Goal: Task Accomplishment & Management: Manage account settings

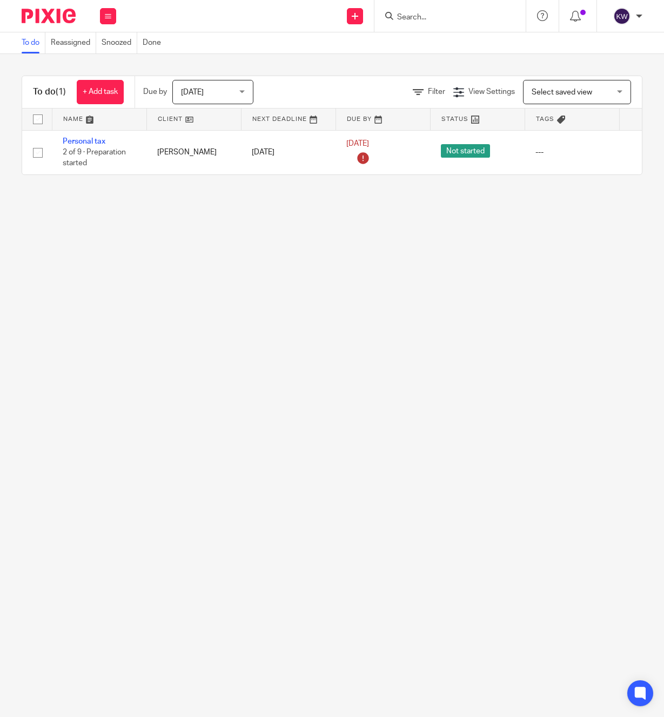
click at [419, 25] on div at bounding box center [449, 16] width 151 height 32
click at [419, 17] on input "Search" at bounding box center [444, 18] width 97 height 10
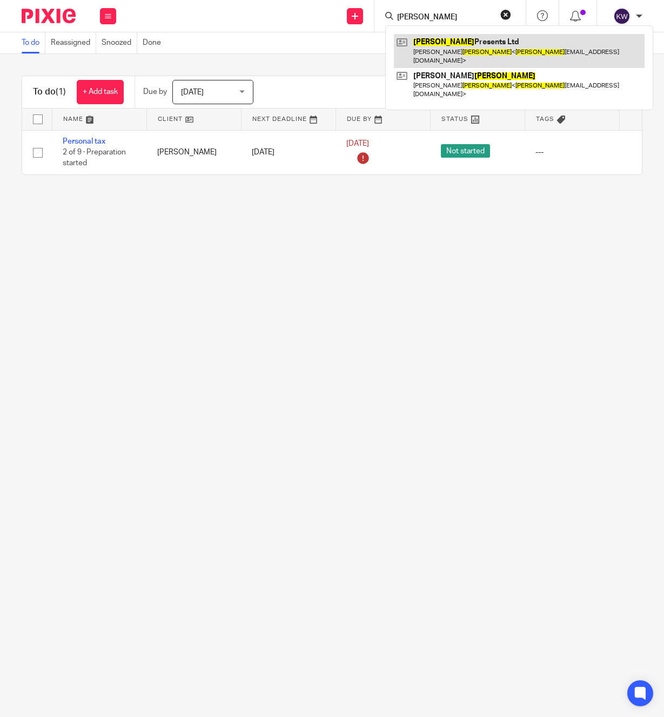
type input "gibson"
click at [425, 41] on link at bounding box center [519, 50] width 251 height 33
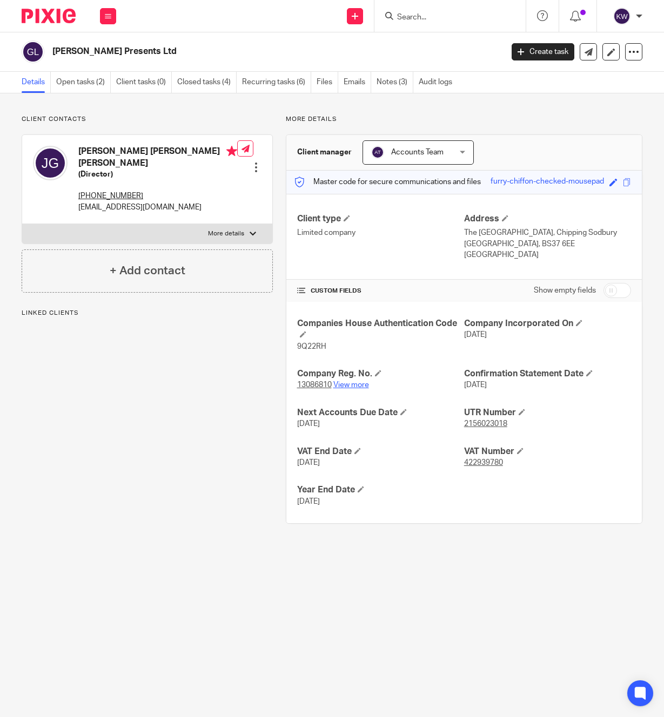
click at [360, 385] on link "View more" at bounding box center [351, 385] width 36 height 8
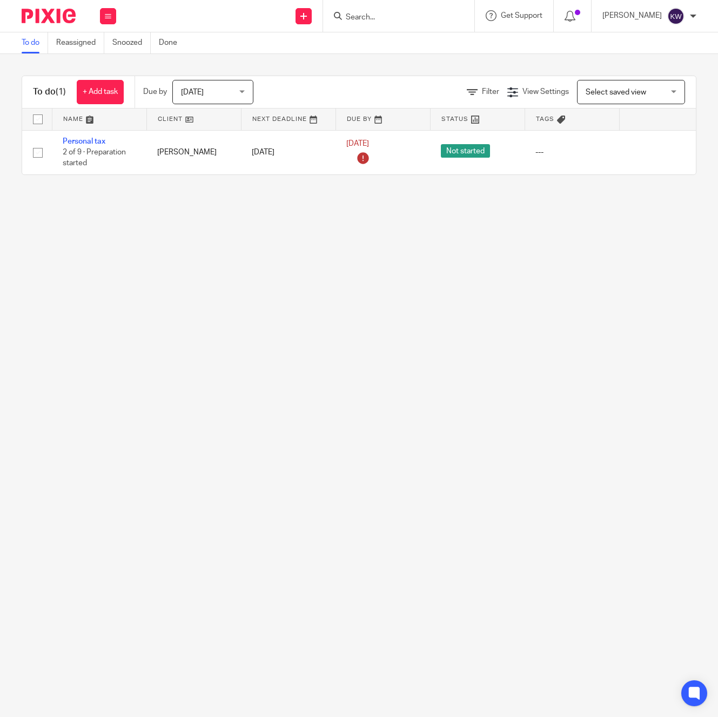
click at [390, 9] on div at bounding box center [398, 16] width 151 height 32
click at [388, 13] on input "Search" at bounding box center [393, 18] width 97 height 10
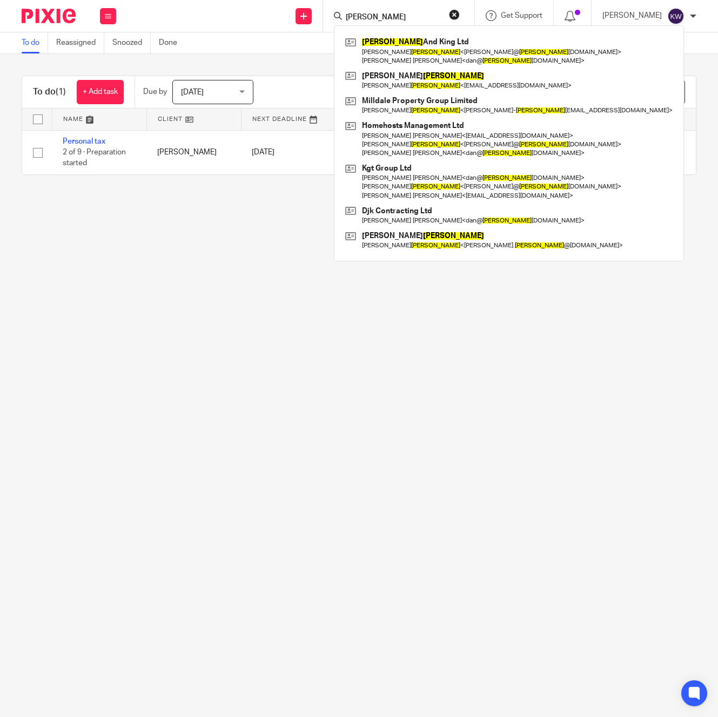
click at [393, 10] on form "taylor" at bounding box center [402, 16] width 115 height 14
click at [391, 14] on input "taylor" at bounding box center [393, 18] width 97 height 10
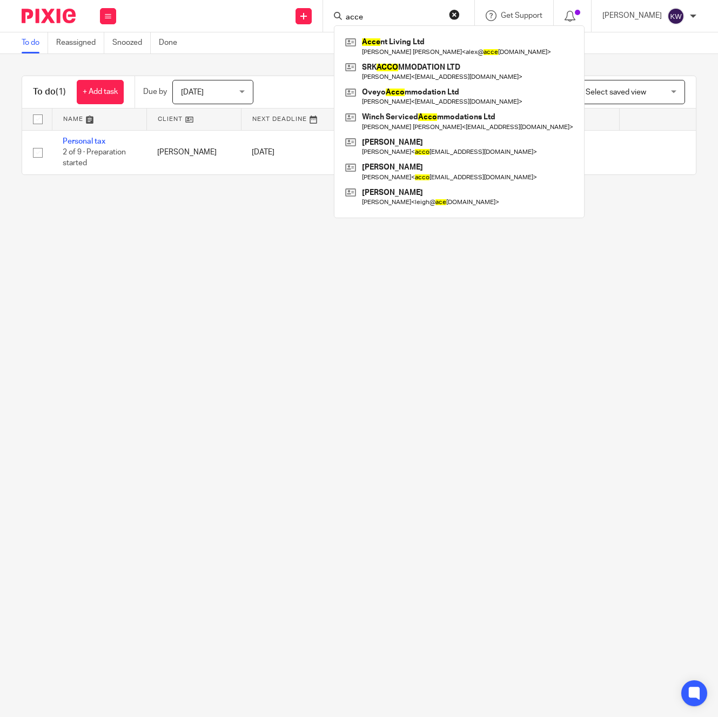
click at [391, 14] on input "acce" at bounding box center [393, 18] width 97 height 10
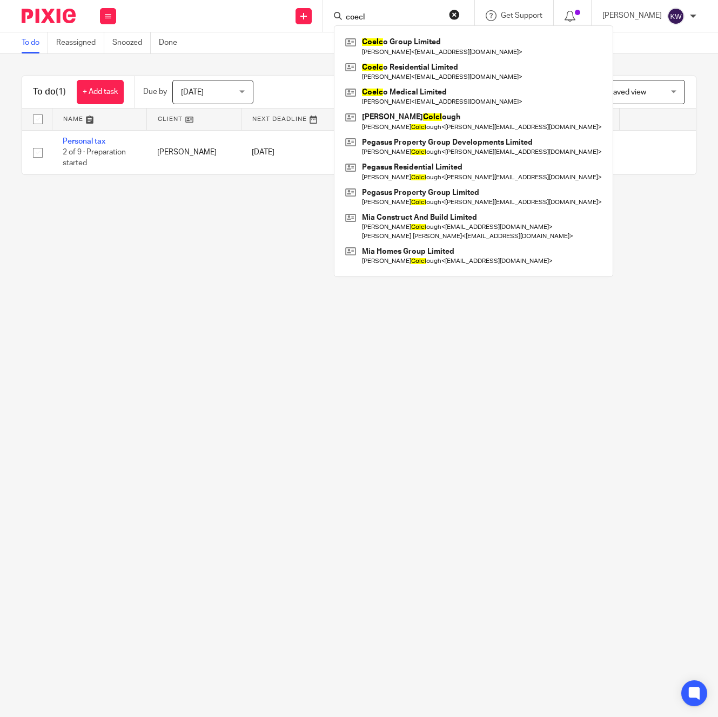
click at [367, 13] on input "coecl" at bounding box center [393, 18] width 97 height 10
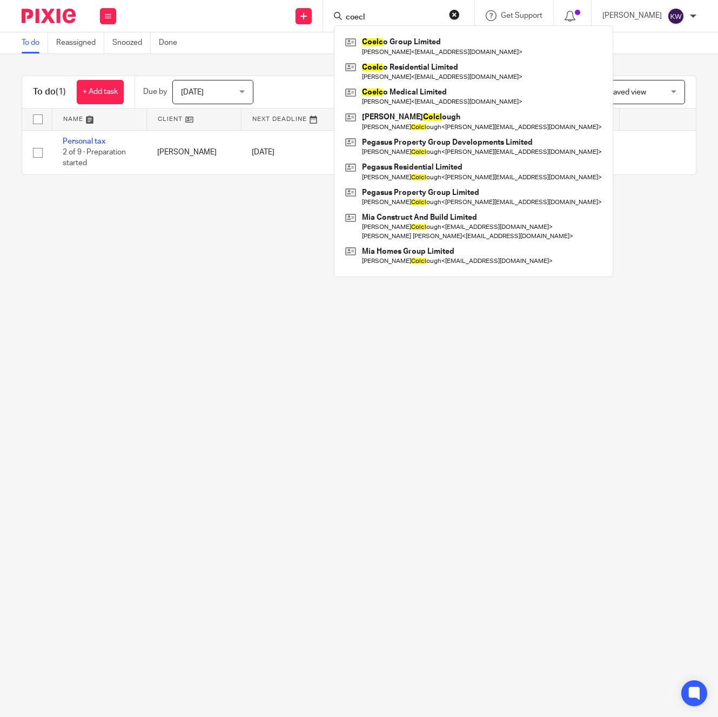
click at [367, 13] on input "coecl" at bounding box center [393, 18] width 97 height 10
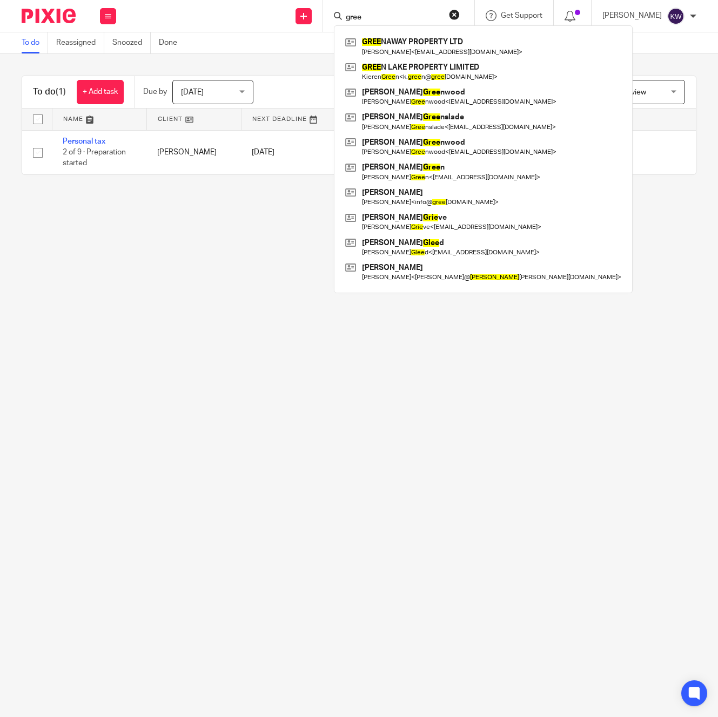
click at [360, 15] on input "gree" at bounding box center [393, 18] width 97 height 10
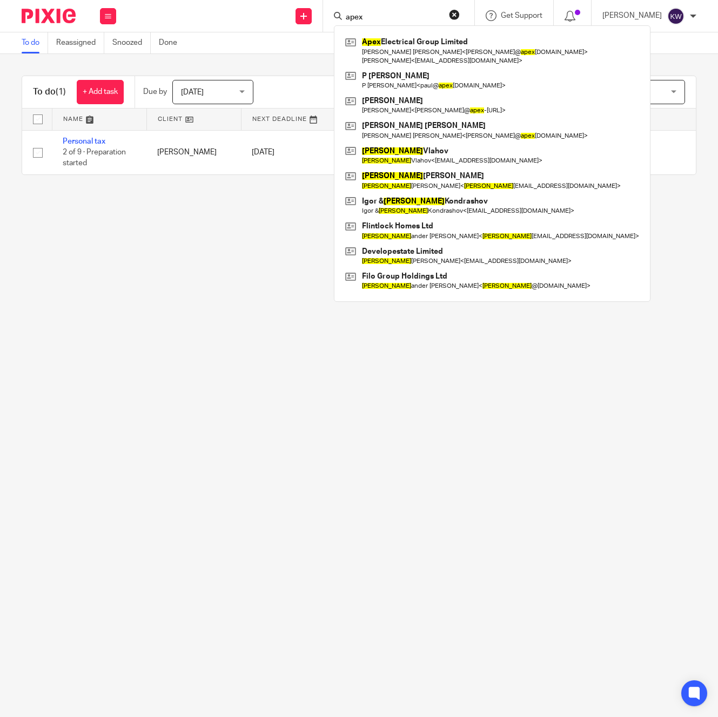
click at [364, 13] on input "apex" at bounding box center [393, 18] width 97 height 10
click at [364, 14] on input "apex" at bounding box center [393, 18] width 97 height 10
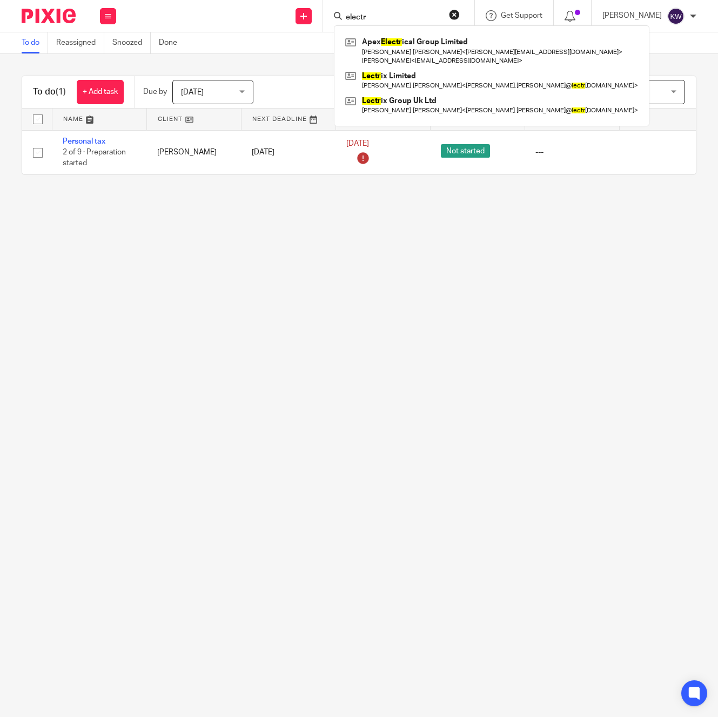
click at [379, 13] on input "electr" at bounding box center [393, 18] width 97 height 10
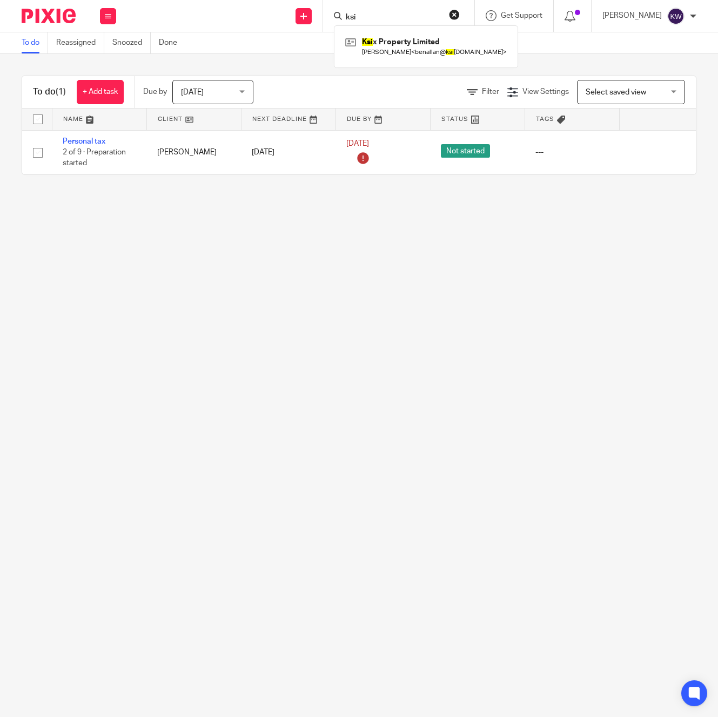
click at [379, 14] on input "ksi" at bounding box center [393, 18] width 97 height 10
click at [392, 14] on input "stamf" at bounding box center [393, 18] width 97 height 10
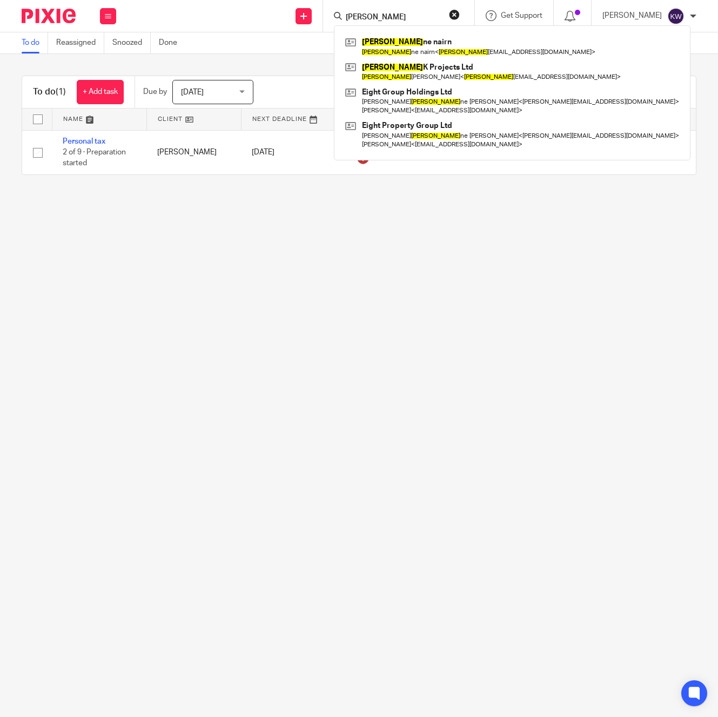
click at [391, 13] on input "jay" at bounding box center [393, 18] width 97 height 10
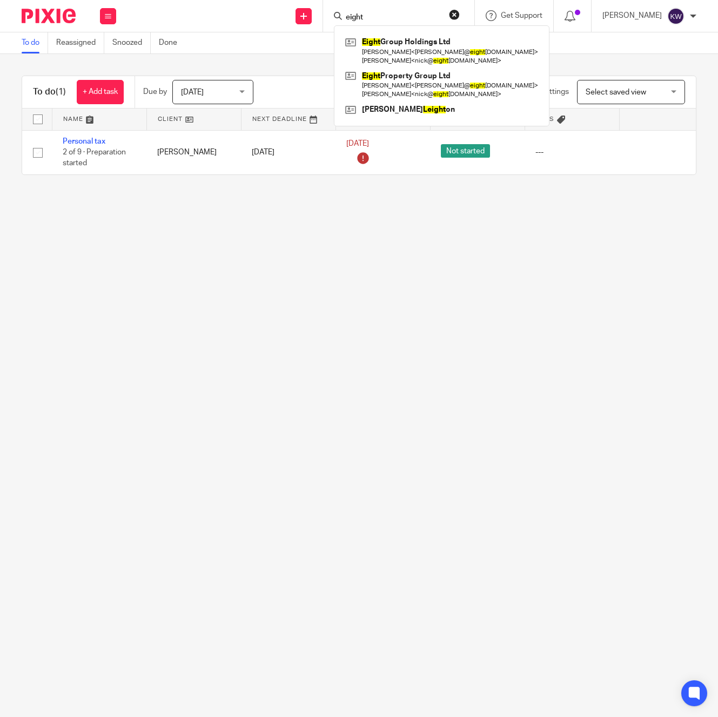
click at [392, 14] on input "eight" at bounding box center [393, 18] width 97 height 10
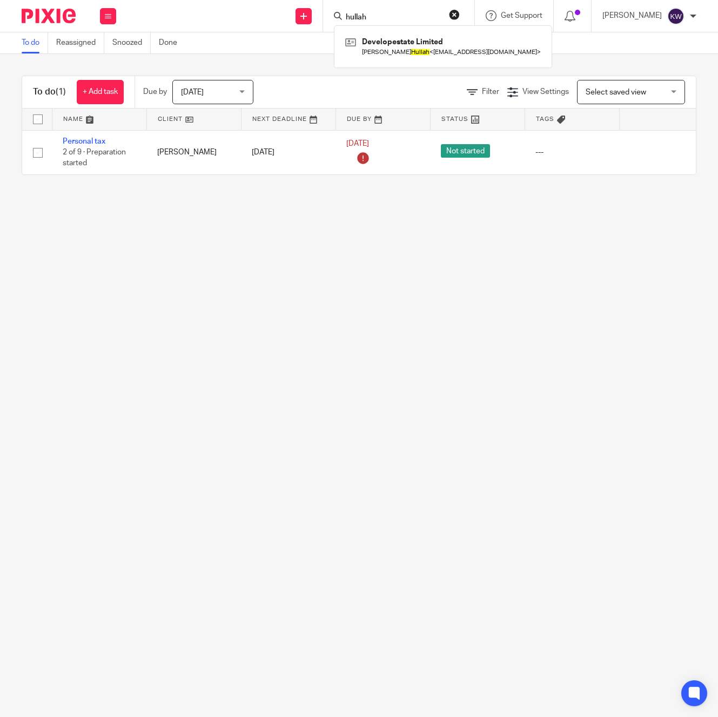
click at [389, 16] on input "hullah" at bounding box center [393, 18] width 97 height 10
click at [388, 18] on input "hullah" at bounding box center [393, 18] width 97 height 10
click at [388, 18] on input "spinn" at bounding box center [393, 18] width 97 height 10
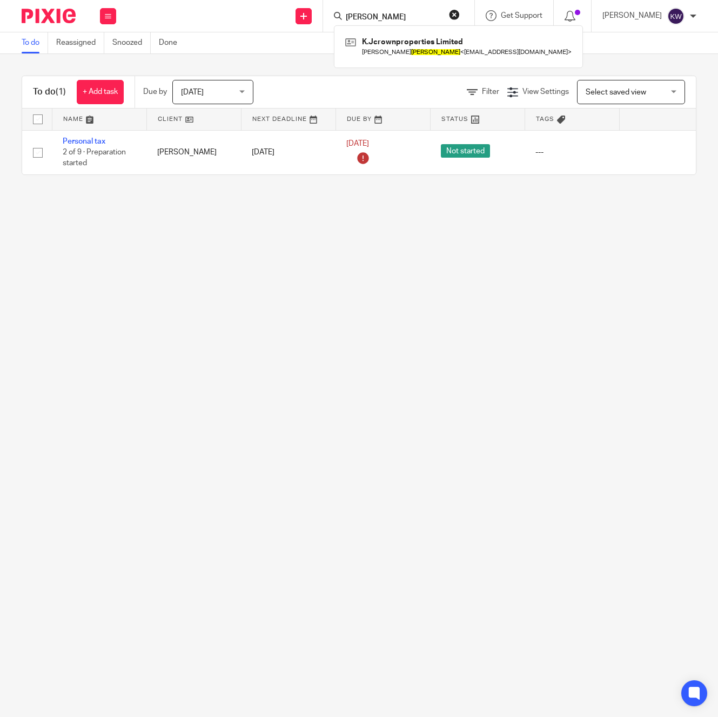
click at [401, 16] on input "harding" at bounding box center [393, 18] width 97 height 10
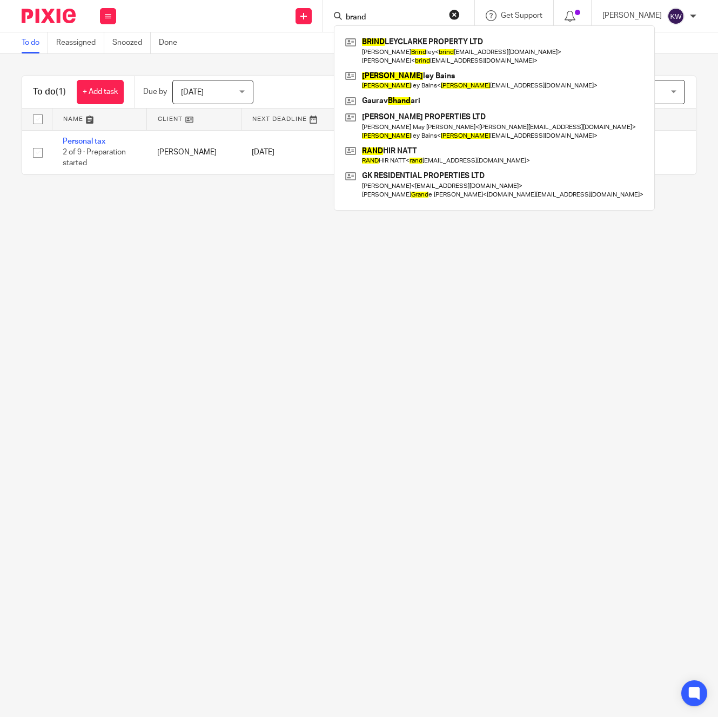
click at [401, 20] on input "brand" at bounding box center [393, 18] width 97 height 10
click at [399, 19] on input "brand" at bounding box center [393, 18] width 97 height 10
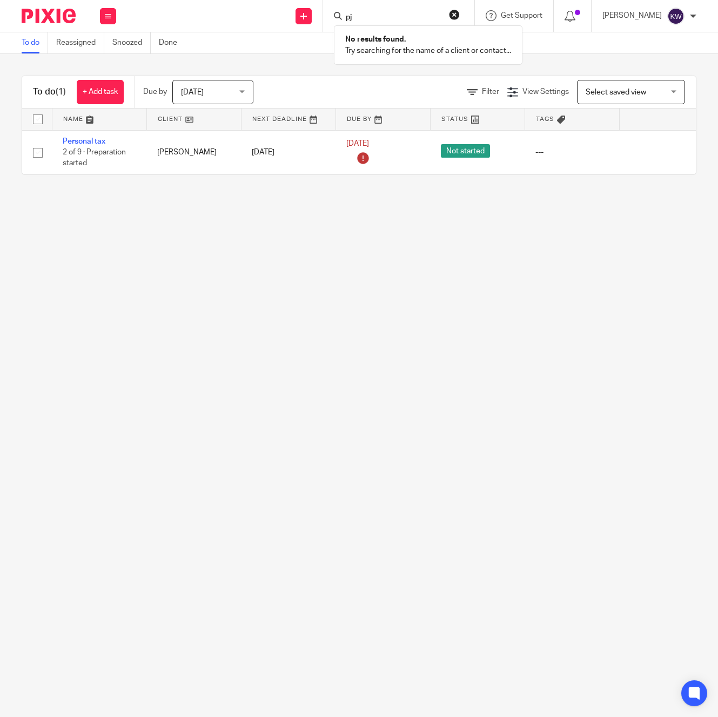
click at [399, 19] on input "pj" at bounding box center [393, 18] width 97 height 10
click at [387, 22] on form "paratu" at bounding box center [402, 16] width 115 height 14
click at [386, 16] on input "paratu" at bounding box center [393, 18] width 97 height 10
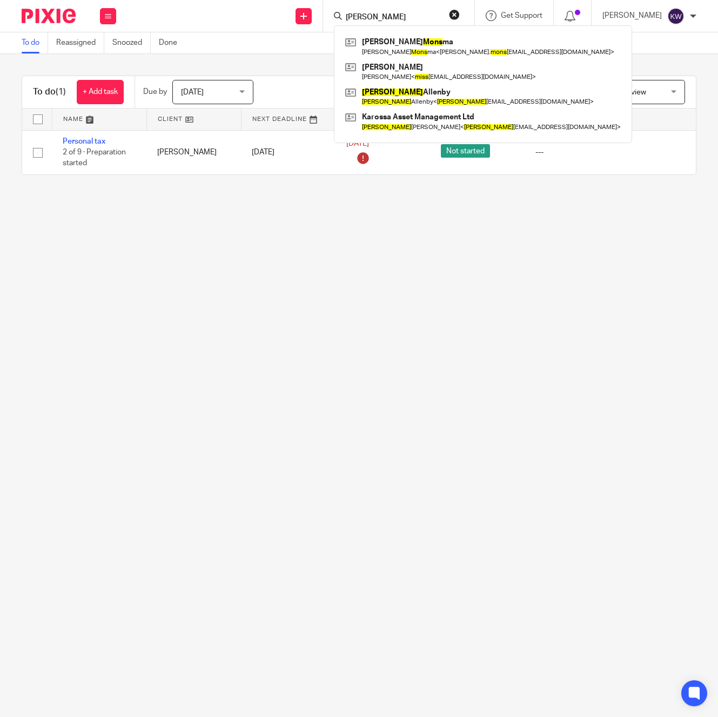
click at [386, 14] on input "moss" at bounding box center [393, 18] width 97 height 10
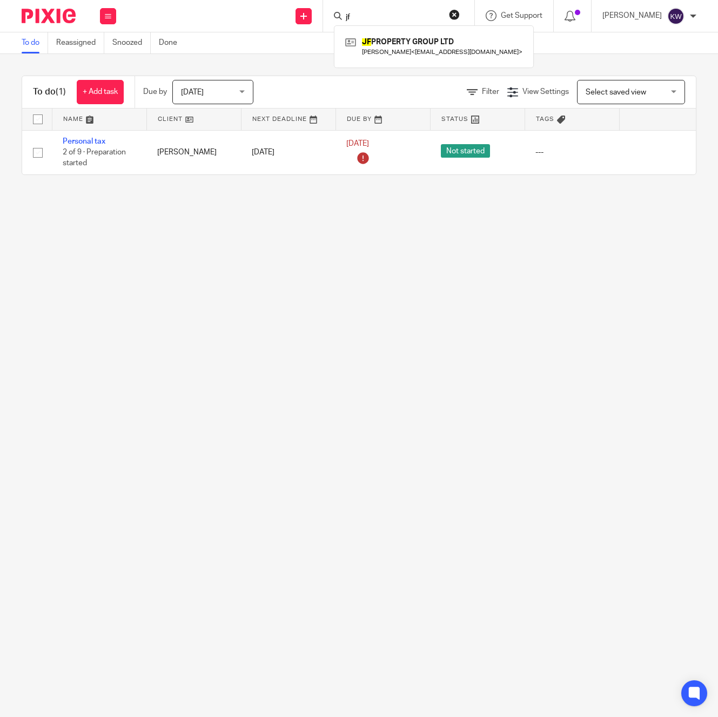
click at [380, 13] on input "jf" at bounding box center [393, 18] width 97 height 10
click at [380, 13] on input "macgr" at bounding box center [393, 18] width 97 height 10
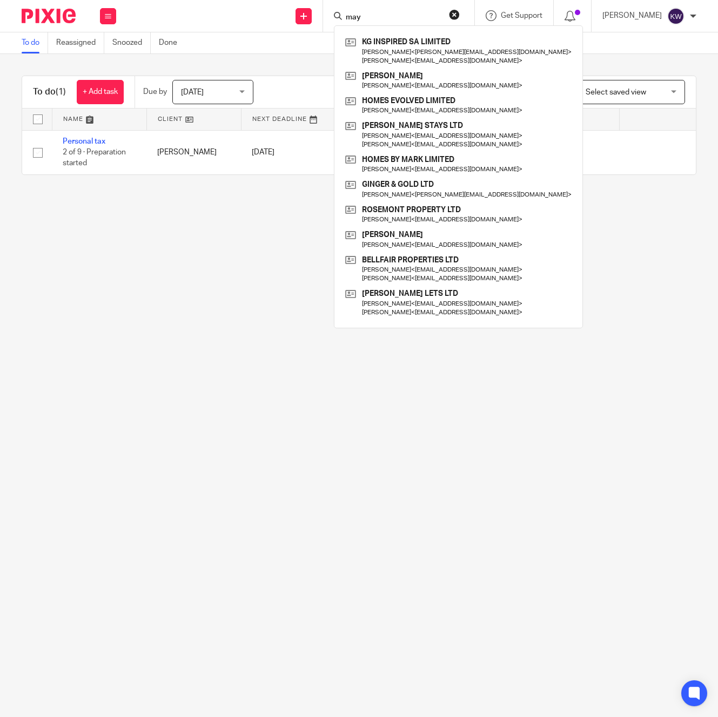
click at [379, 14] on input "may" at bounding box center [393, 18] width 97 height 10
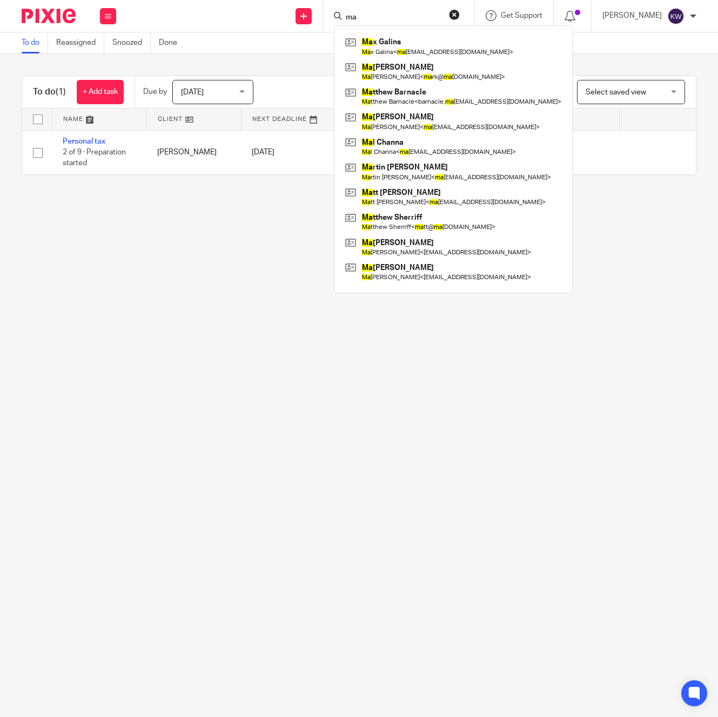
type input "m"
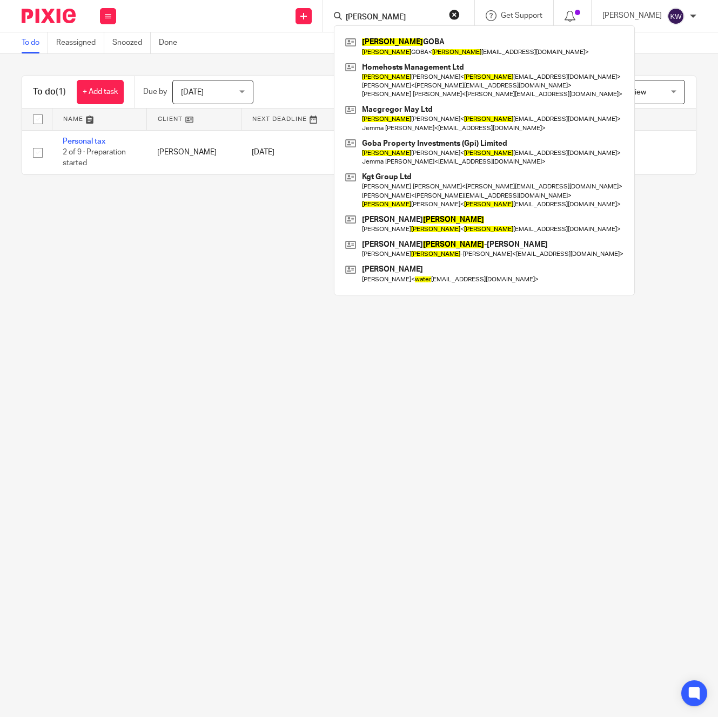
click at [377, 18] on input "walter" at bounding box center [393, 18] width 97 height 10
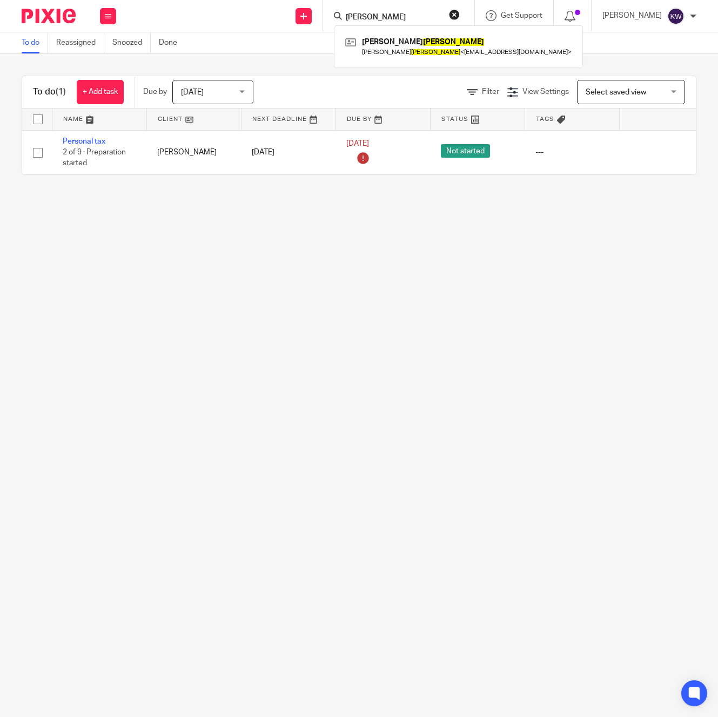
click at [421, 22] on form "munro" at bounding box center [402, 16] width 115 height 14
click at [420, 18] on input "munro" at bounding box center [393, 18] width 97 height 10
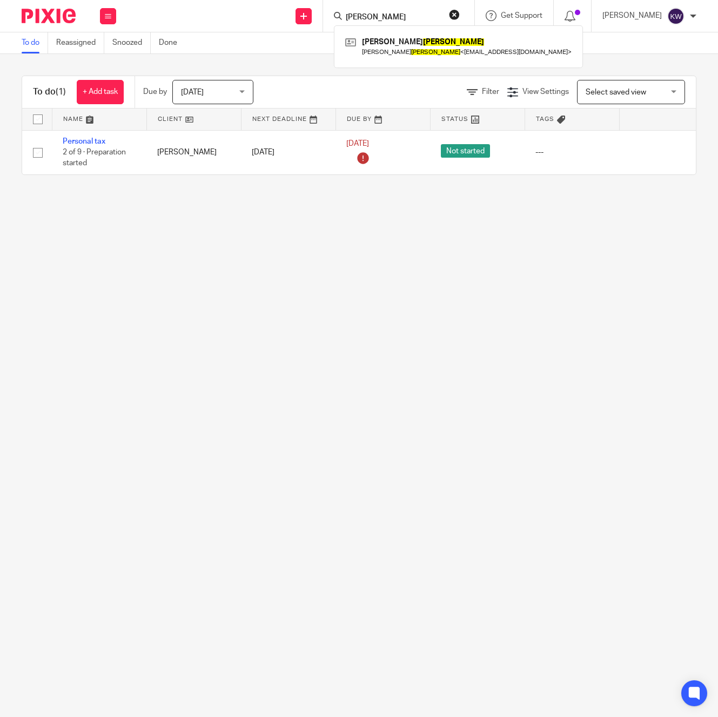
click at [420, 18] on input "munro" at bounding box center [393, 18] width 97 height 10
click at [397, 19] on input "lts" at bounding box center [393, 18] width 97 height 10
click at [389, 17] on input "Lts prop" at bounding box center [393, 18] width 97 height 10
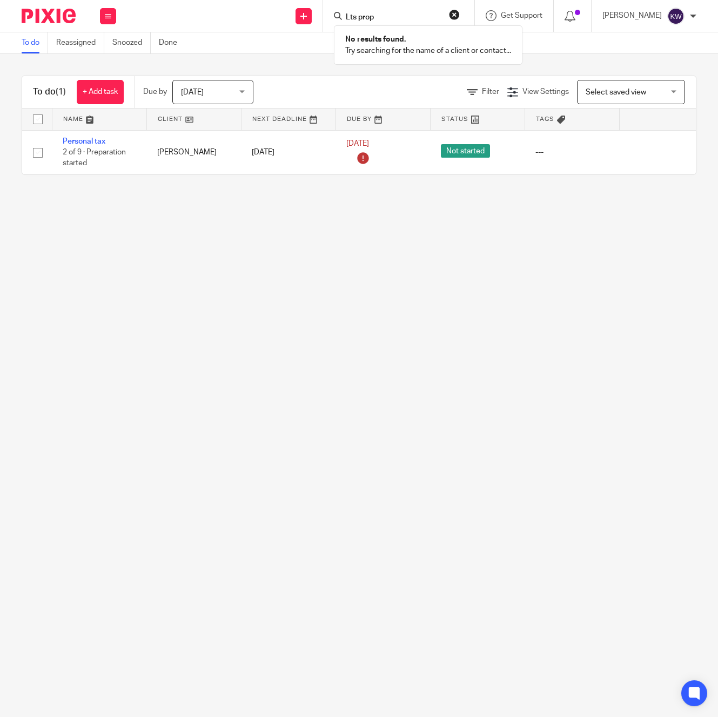
click at [389, 17] on input "Lts prop" at bounding box center [393, 18] width 97 height 10
click at [389, 14] on input "ksix" at bounding box center [393, 18] width 97 height 10
type input "nilesh"
click at [401, 53] on link at bounding box center [477, 46] width 270 height 25
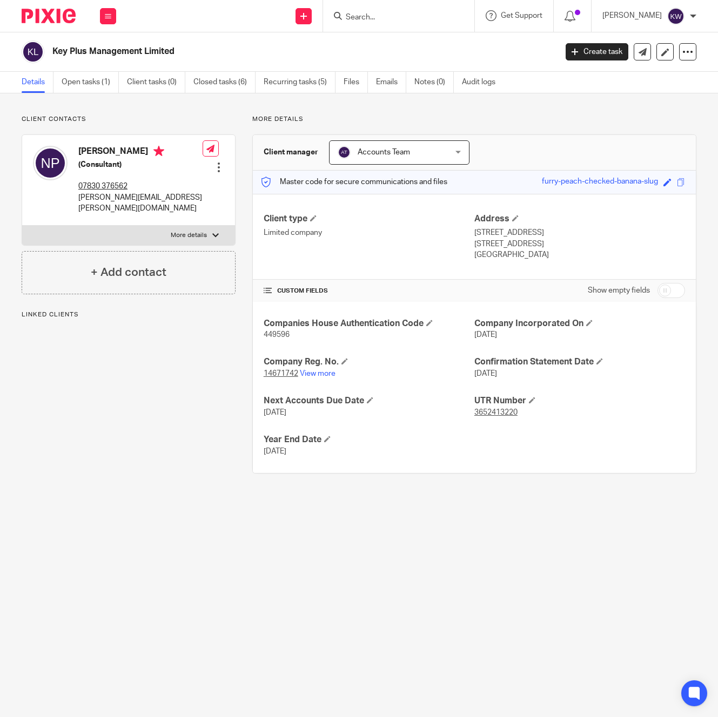
click at [97, 85] on link "Open tasks (1)" at bounding box center [90, 82] width 57 height 21
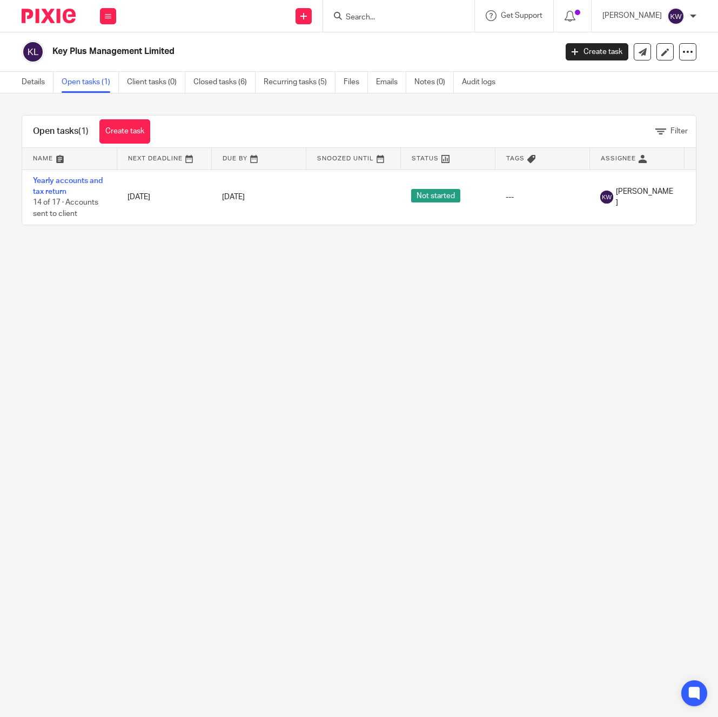
click at [388, 21] on input "Search" at bounding box center [393, 18] width 97 height 10
type input "lg inves"
click at [394, 51] on link at bounding box center [433, 46] width 183 height 25
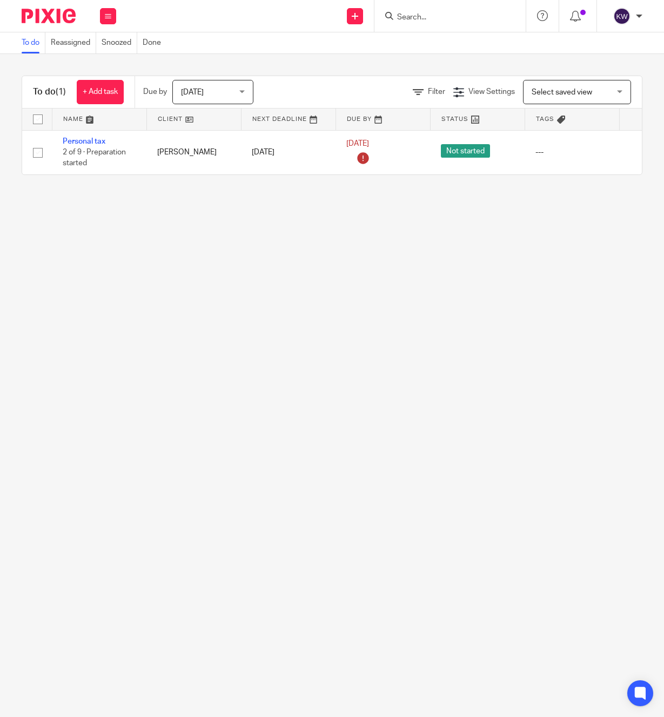
drag, startPoint x: 408, startPoint y: 23, endPoint x: 418, endPoint y: 15, distance: 13.0
click at [411, 21] on div at bounding box center [449, 16] width 151 height 32
click at [418, 15] on input "Search" at bounding box center [444, 18] width 97 height 10
type input "key"
click at [433, 39] on link at bounding box center [500, 46] width 213 height 25
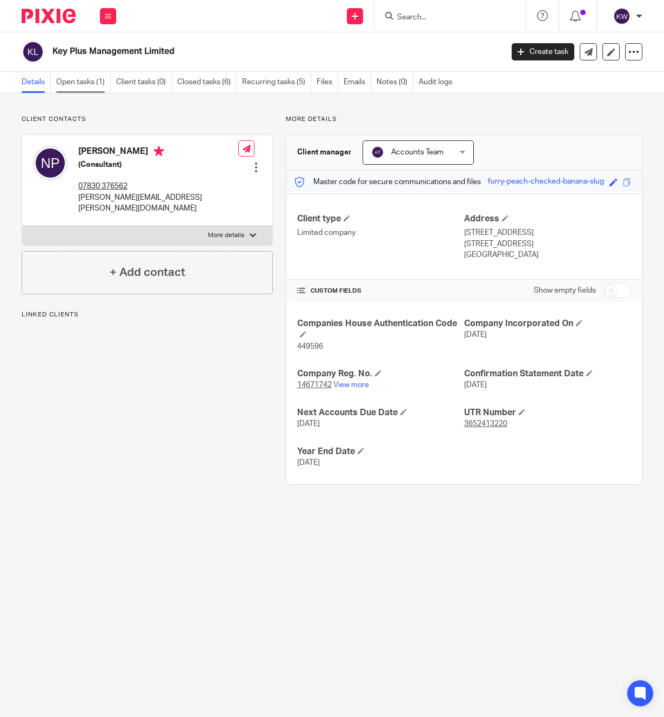
click at [102, 85] on link "Open tasks (1)" at bounding box center [83, 82] width 55 height 21
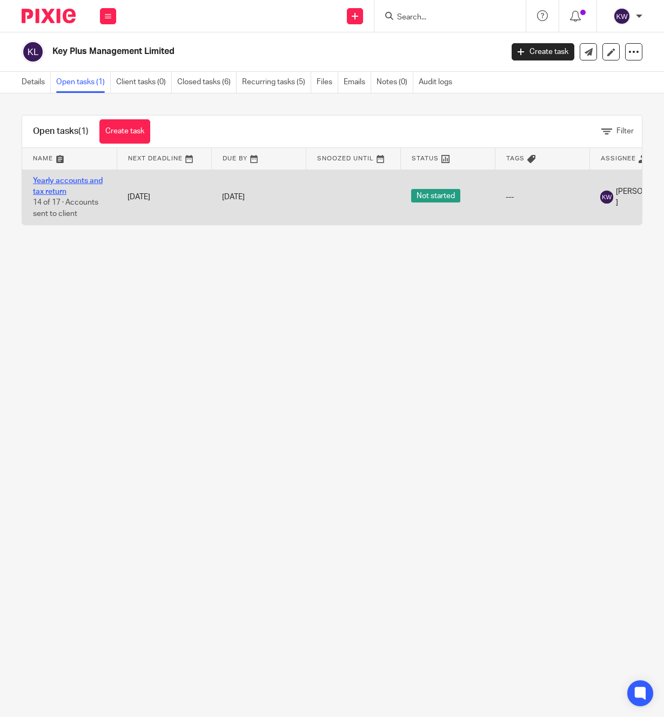
click at [74, 184] on link "Yearly accounts and tax return" at bounding box center [68, 186] width 70 height 18
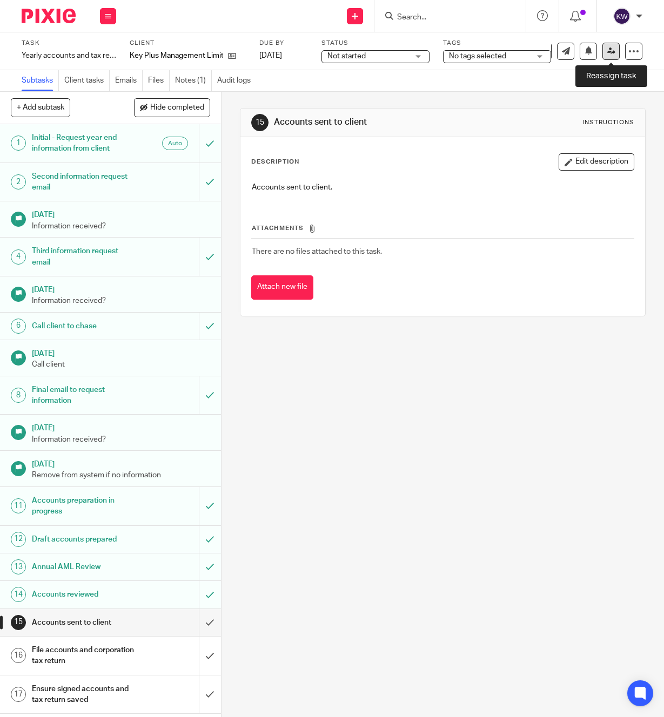
click at [616, 57] on link at bounding box center [610, 51] width 17 height 17
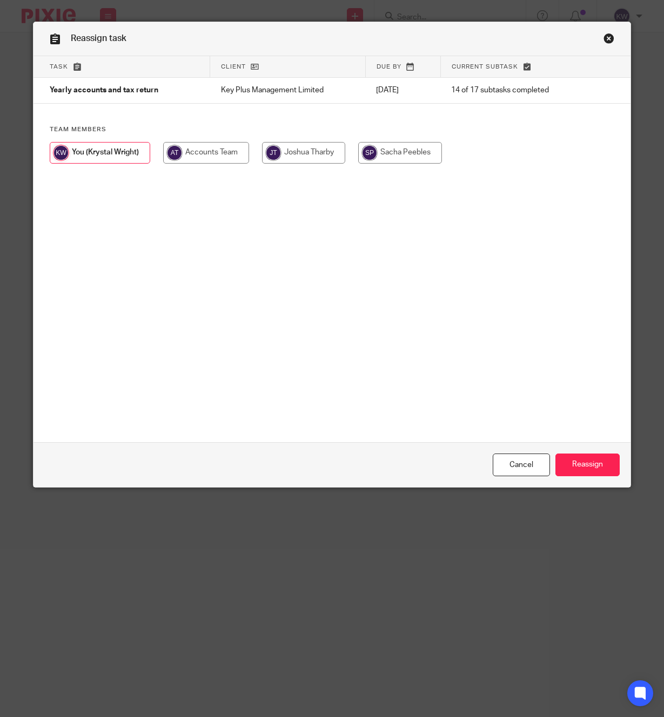
click at [372, 147] on input "radio" at bounding box center [400, 153] width 84 height 22
radio input "true"
drag, startPoint x: 592, startPoint y: 467, endPoint x: 639, endPoint y: 405, distance: 77.9
click at [592, 467] on input "Reassign" at bounding box center [587, 465] width 64 height 23
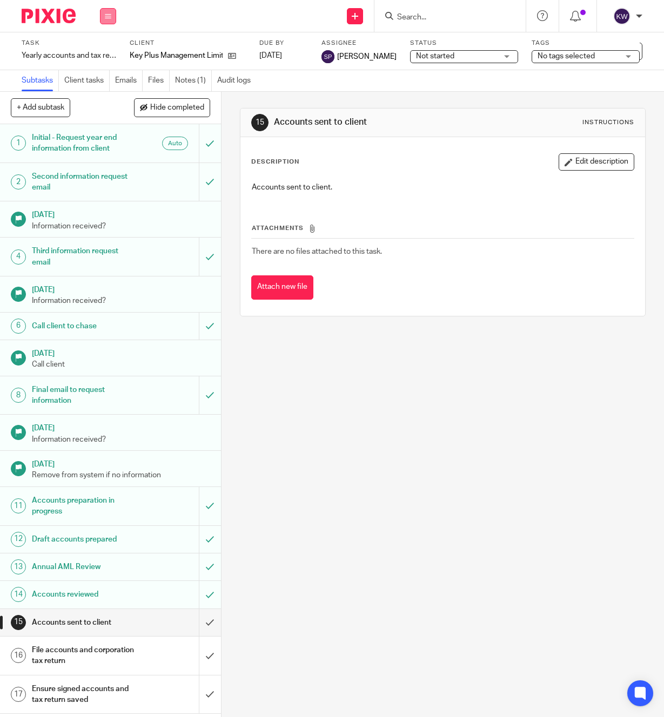
click at [103, 18] on button at bounding box center [108, 16] width 16 height 16
click at [109, 94] on link "Team" at bounding box center [102, 98] width 18 height 8
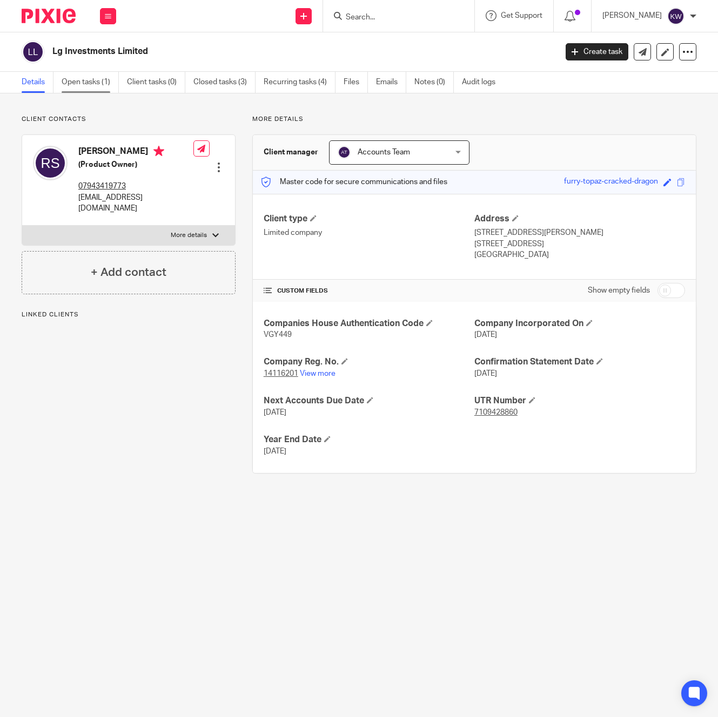
click at [99, 87] on link "Open tasks (1)" at bounding box center [90, 82] width 57 height 21
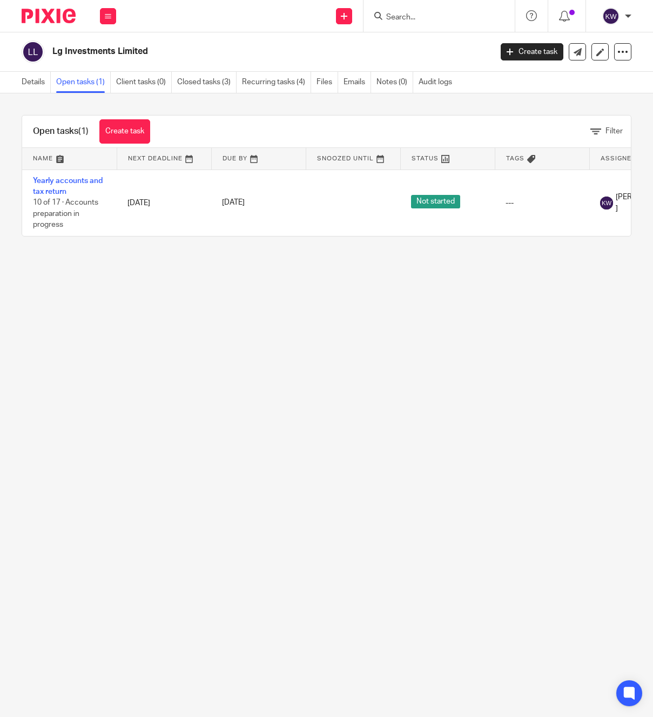
click at [397, 16] on input "Search" at bounding box center [433, 18] width 97 height 10
click at [41, 85] on link "Details" at bounding box center [36, 82] width 29 height 21
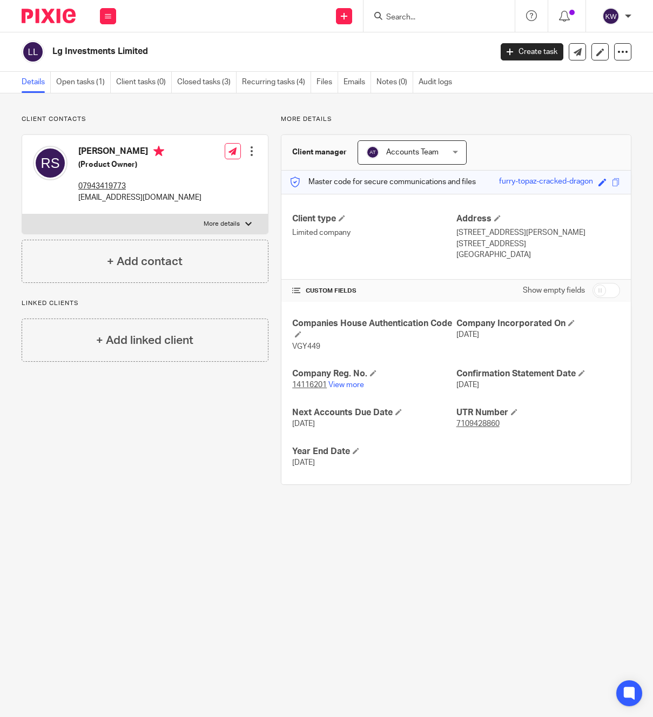
click at [411, 24] on div at bounding box center [439, 16] width 151 height 32
click at [411, 20] on input "Search" at bounding box center [433, 18] width 97 height 10
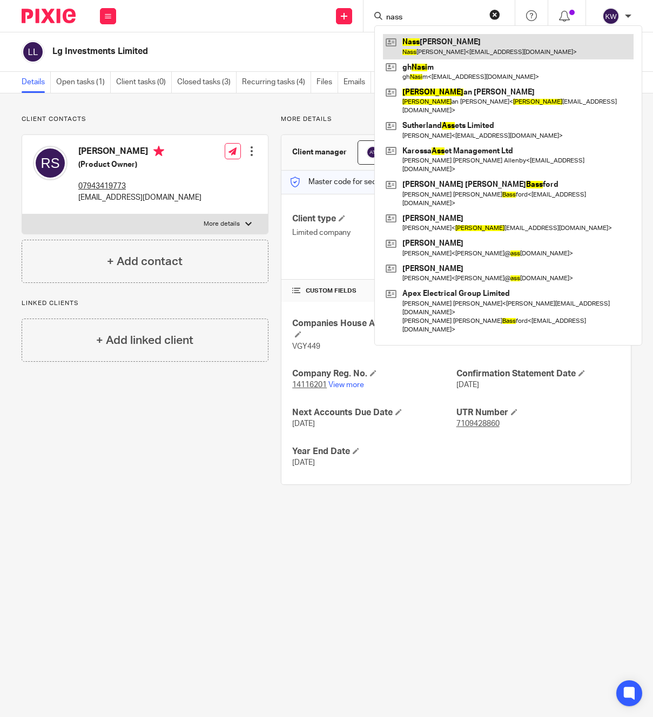
type input "nass"
click at [421, 48] on link at bounding box center [508, 46] width 251 height 25
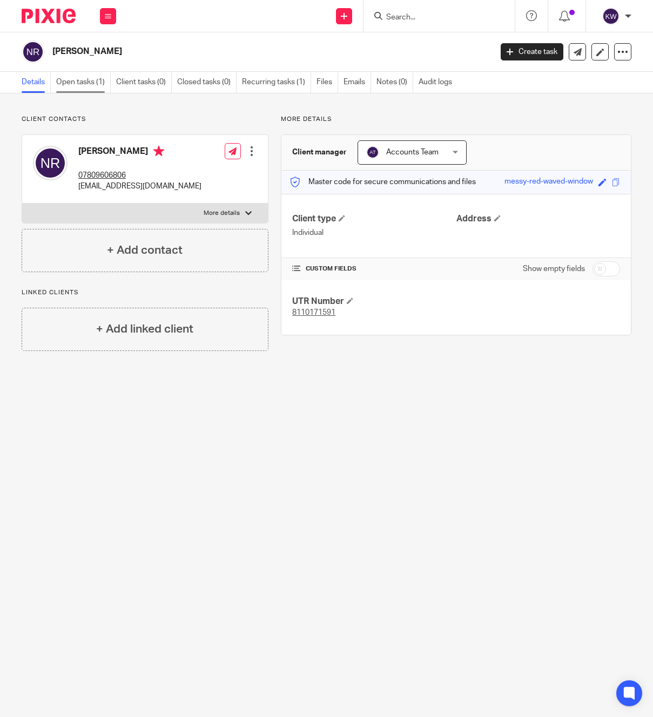
click at [75, 80] on link "Open tasks (1)" at bounding box center [83, 82] width 55 height 21
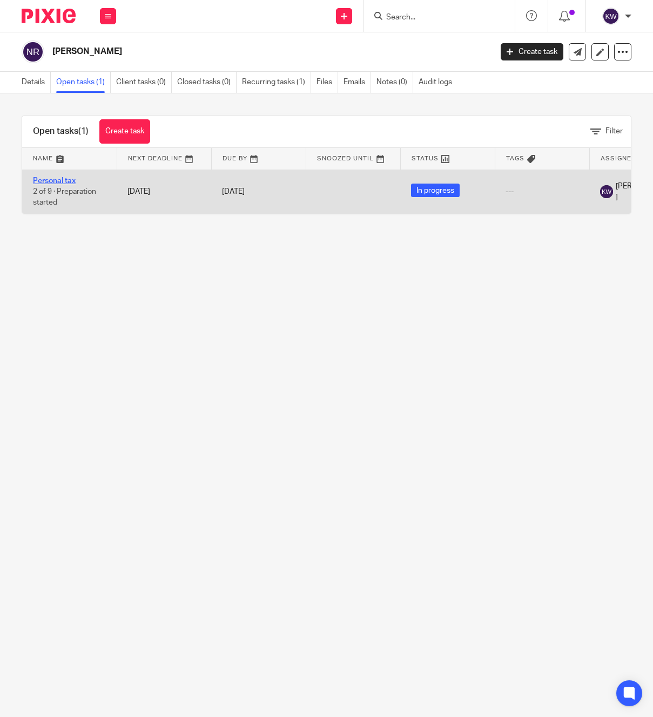
click at [72, 183] on link "Personal tax" at bounding box center [54, 181] width 43 height 8
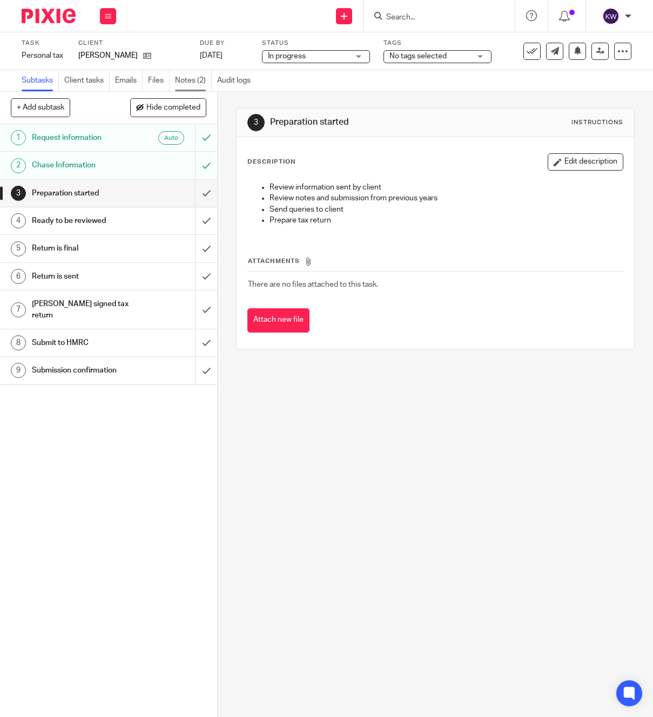
click at [185, 76] on link "Notes (2)" at bounding box center [193, 80] width 37 height 21
